Goal: Download file/media

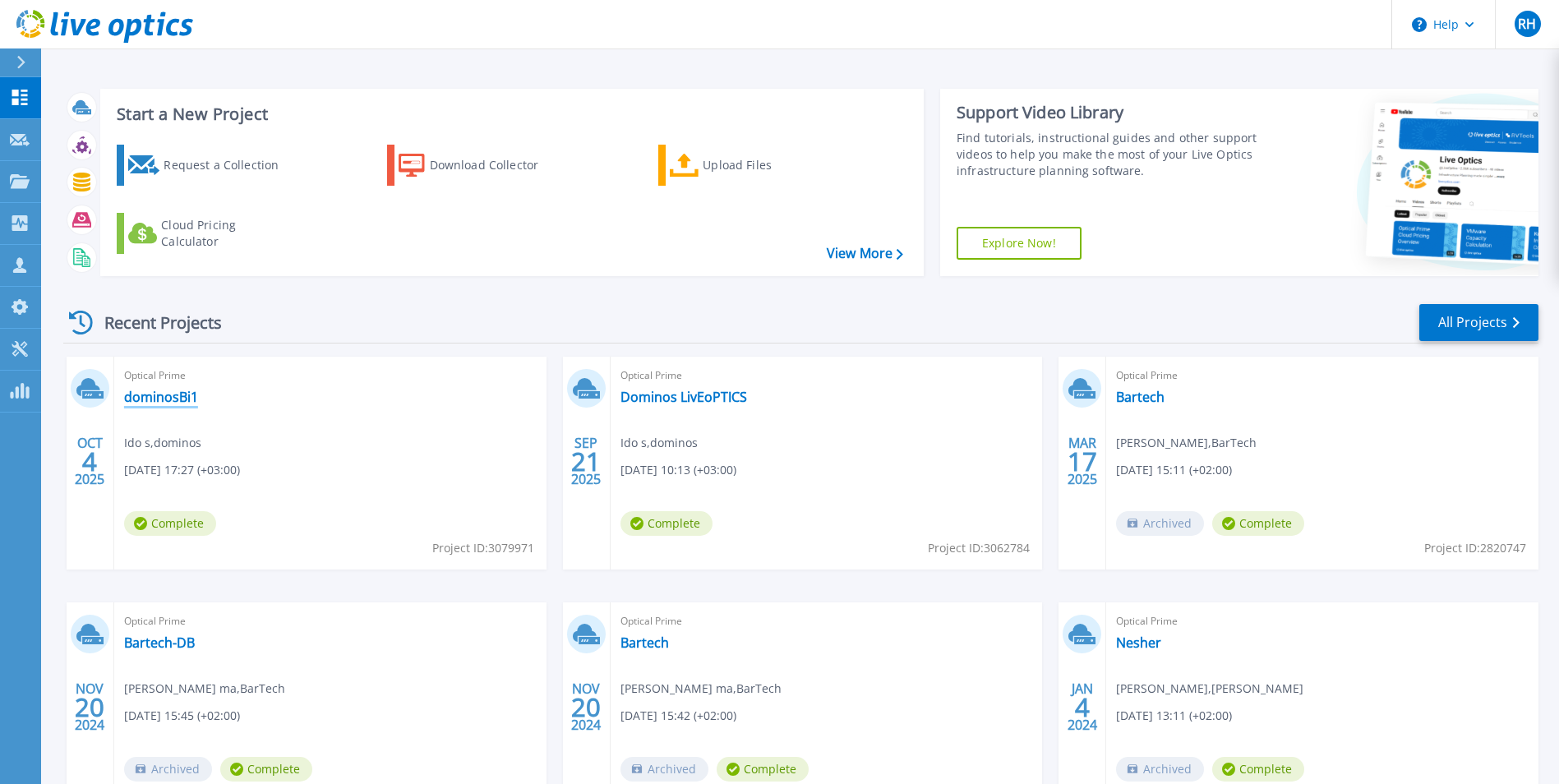
click at [183, 398] on link "dominosBi1" at bounding box center [161, 397] width 74 height 17
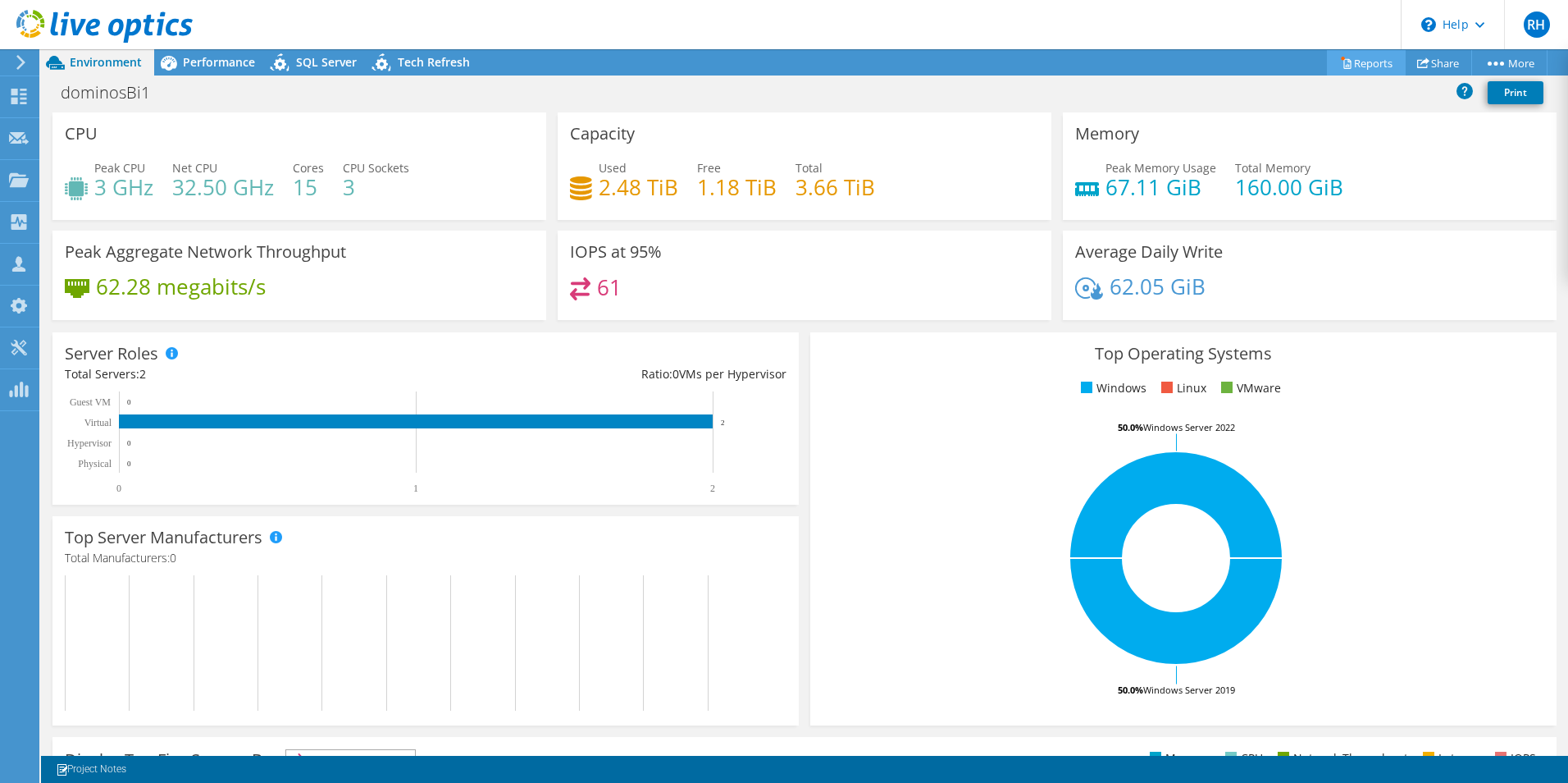
click at [1350, 62] on link "Reports" at bounding box center [1366, 63] width 79 height 26
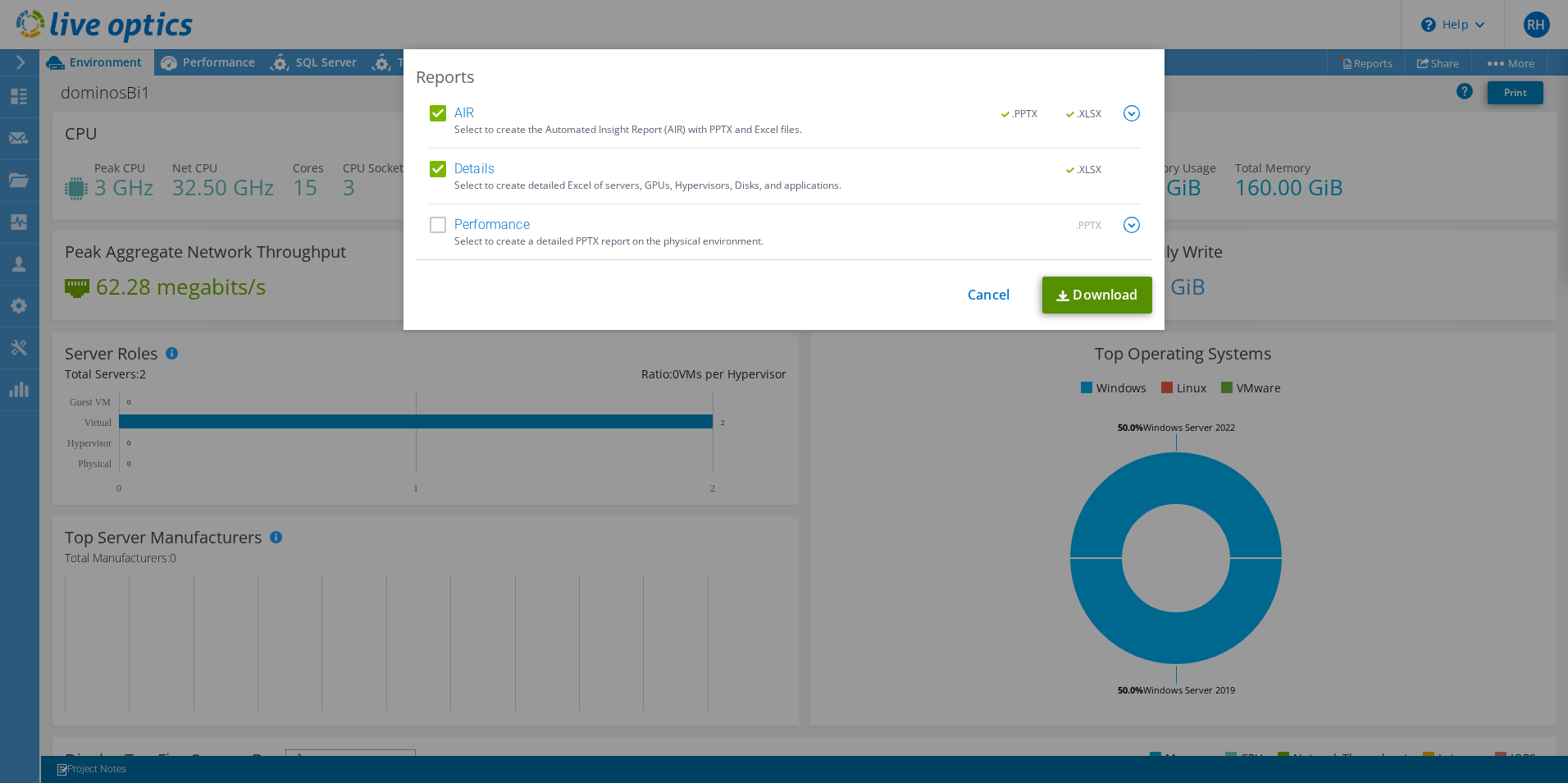
click at [1094, 293] on link "Download" at bounding box center [1097, 295] width 110 height 37
